Goal: Use online tool/utility

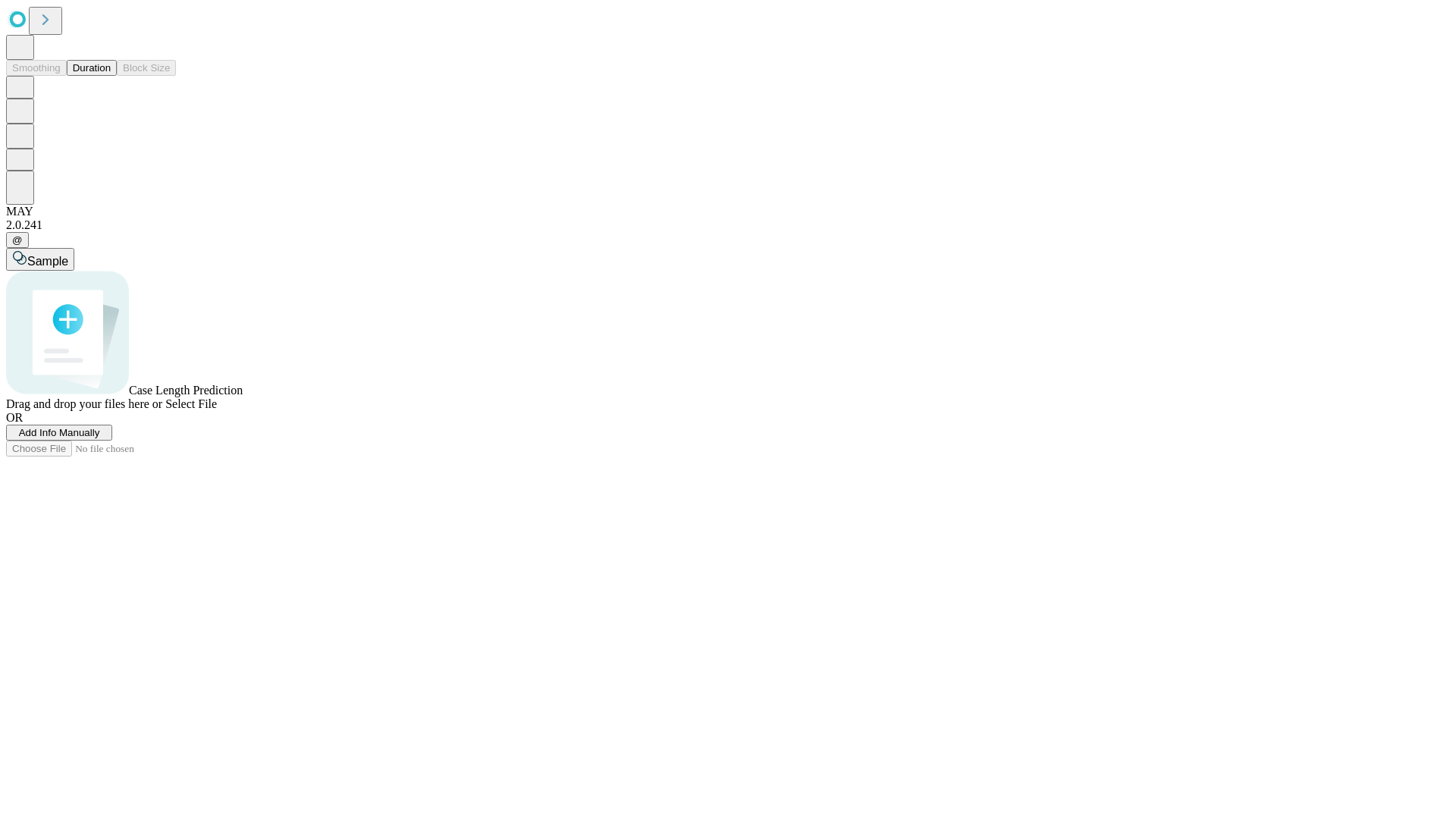
click at [110, 76] on button "Duration" at bounding box center [91, 68] width 50 height 16
click at [69, 255] on span "Sample" at bounding box center [48, 261] width 41 height 13
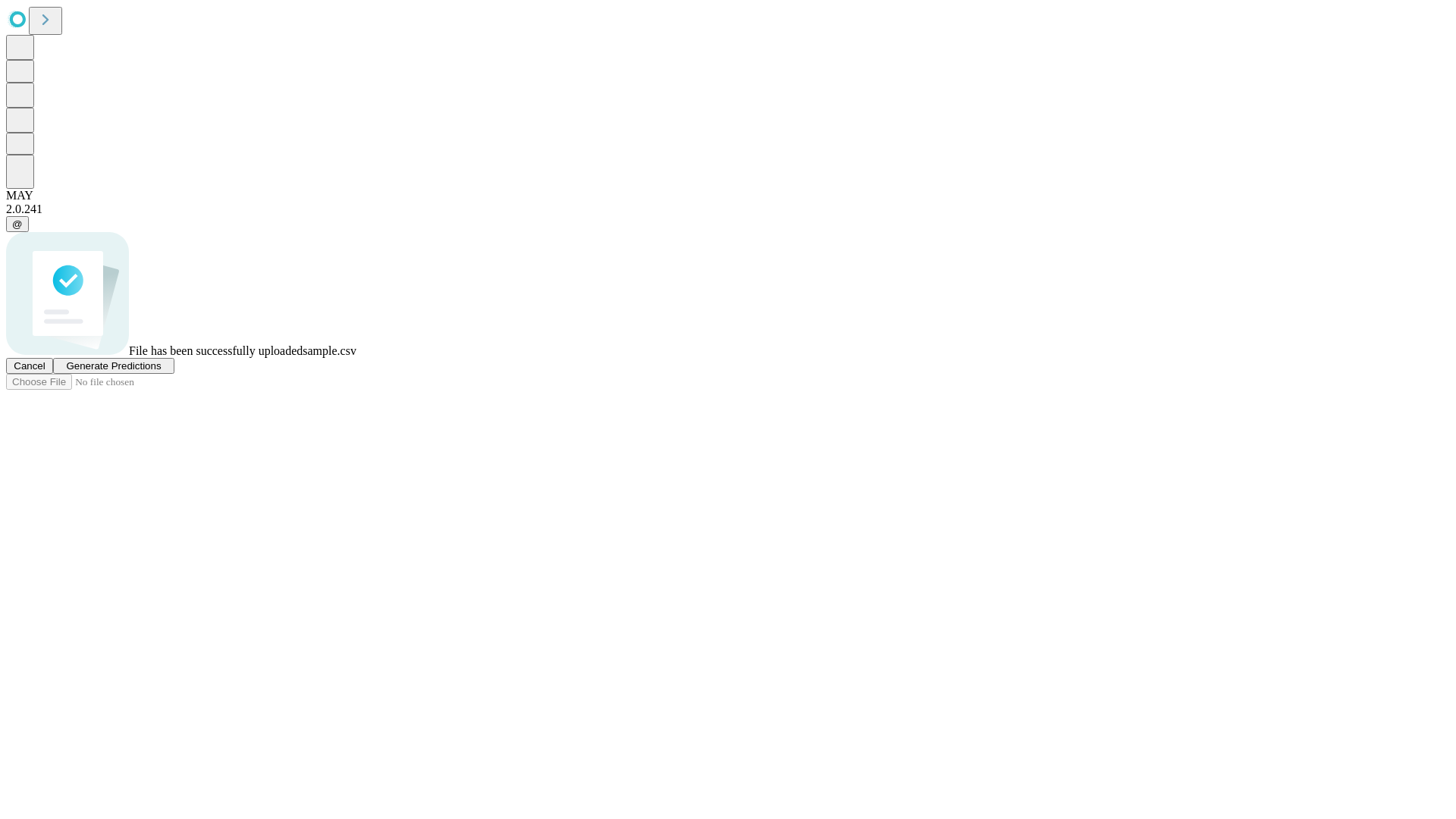
click at [161, 372] on span "Generate Predictions" at bounding box center [114, 366] width 95 height 11
